Goal: Find specific page/section: Find specific page/section

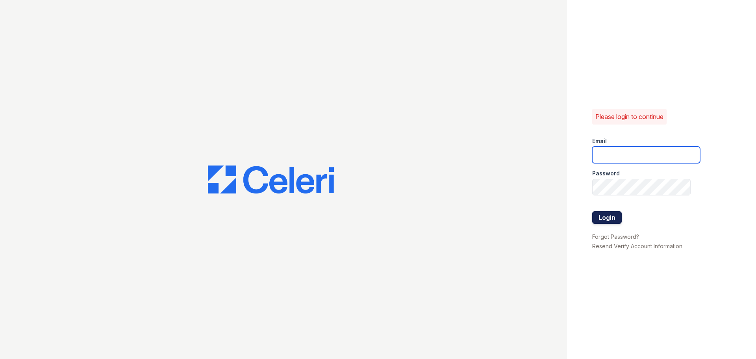
type input "washington3@cafmanagement.com"
click at [608, 218] on button "Login" at bounding box center [607, 217] width 30 height 13
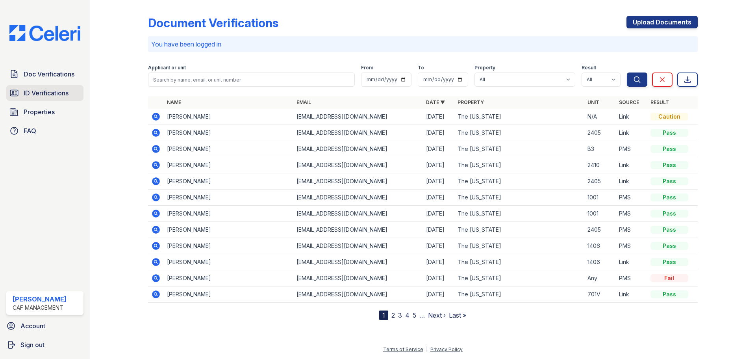
click at [51, 94] on span "ID Verifications" at bounding box center [46, 92] width 45 height 9
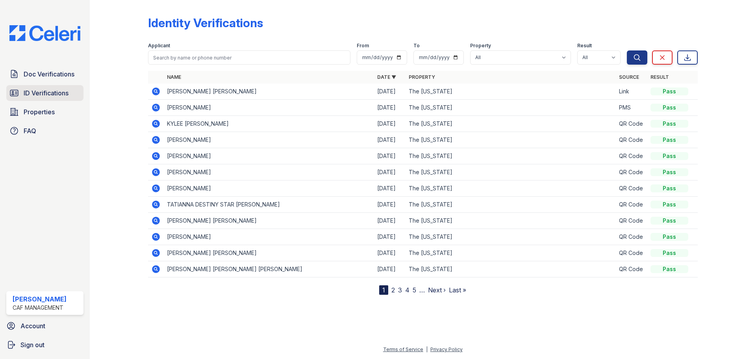
click at [34, 93] on span "ID Verifications" at bounding box center [46, 92] width 45 height 9
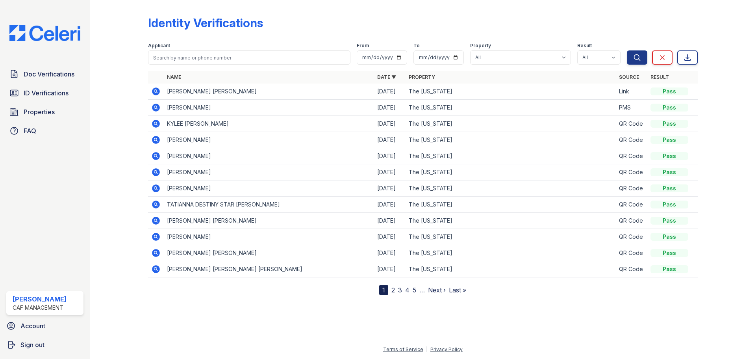
click at [34, 93] on span "ID Verifications" at bounding box center [46, 92] width 45 height 9
click at [41, 73] on span "Doc Verifications" at bounding box center [49, 73] width 51 height 9
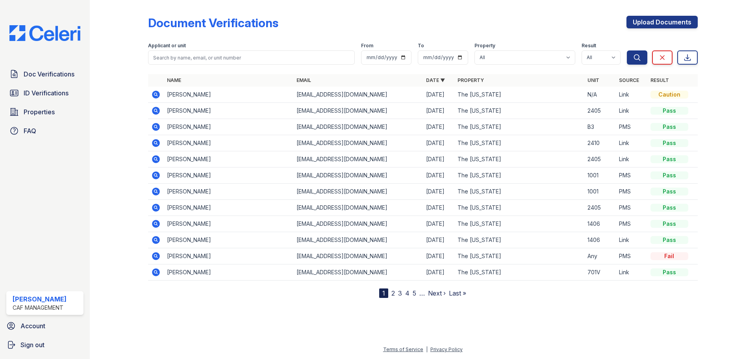
click at [42, 92] on span "ID Verifications" at bounding box center [46, 92] width 45 height 9
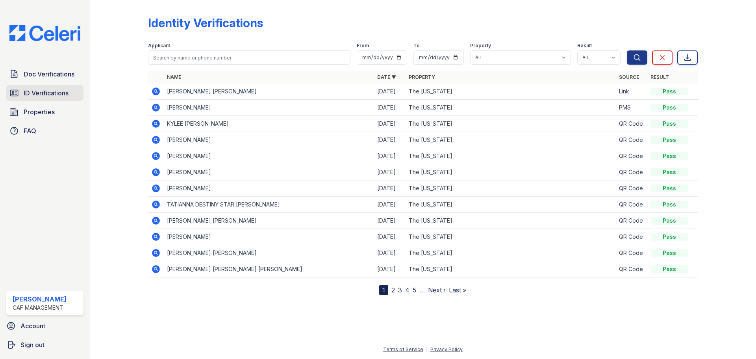
click at [42, 92] on span "ID Verifications" at bounding box center [46, 92] width 45 height 9
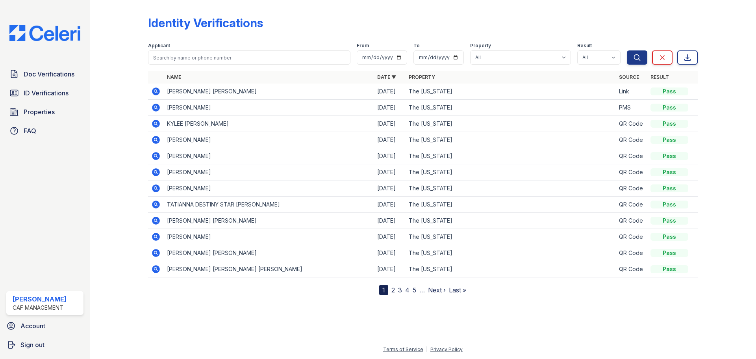
click at [42, 92] on span "ID Verifications" at bounding box center [46, 92] width 45 height 9
click at [46, 73] on span "Doc Verifications" at bounding box center [49, 73] width 51 height 9
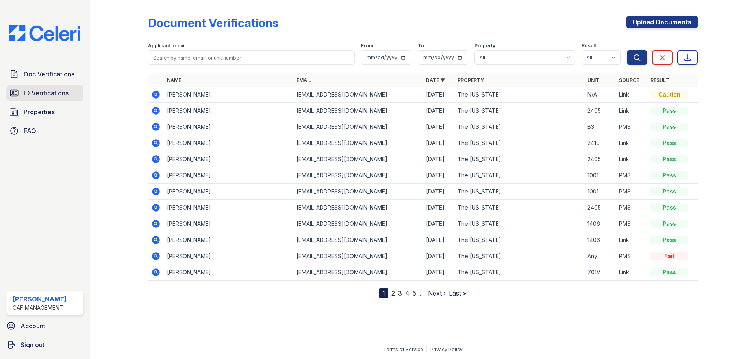
click at [49, 92] on span "ID Verifications" at bounding box center [46, 92] width 45 height 9
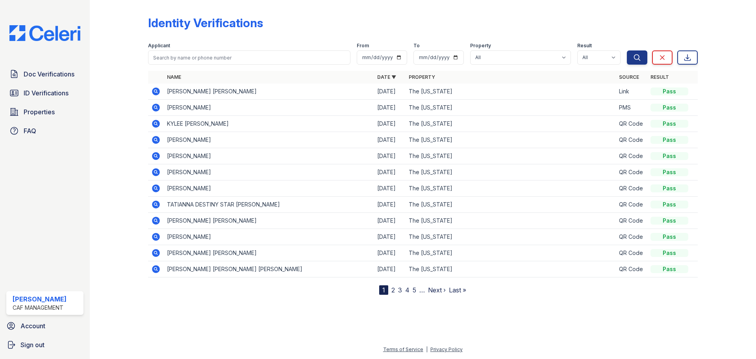
click at [49, 92] on span "ID Verifications" at bounding box center [46, 92] width 45 height 9
click at [43, 78] on span "Doc Verifications" at bounding box center [49, 73] width 51 height 9
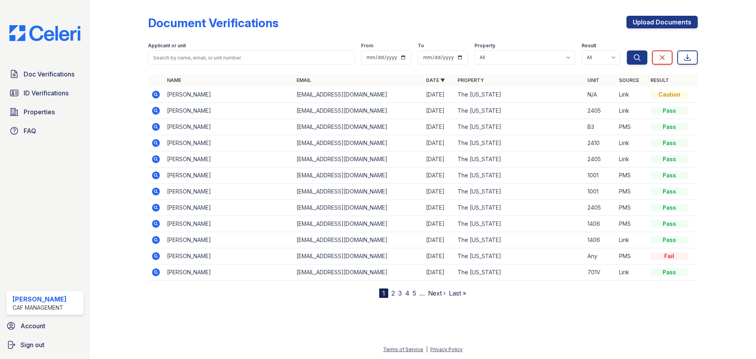
click at [47, 93] on span "ID Verifications" at bounding box center [46, 92] width 45 height 9
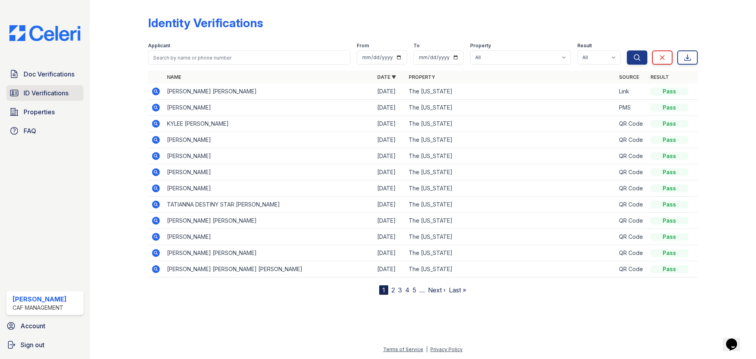
click at [46, 92] on span "ID Verifications" at bounding box center [46, 92] width 45 height 9
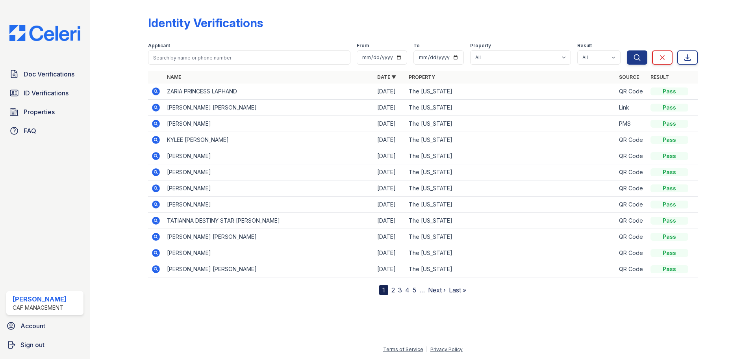
click at [46, 92] on span "ID Verifications" at bounding box center [46, 92] width 45 height 9
